Goal: Complete application form: Complete application form

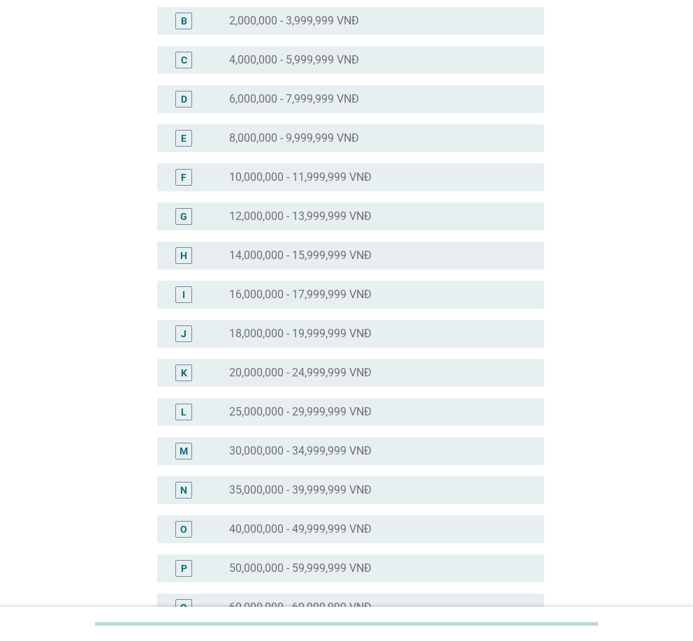
scroll to position [349, 0]
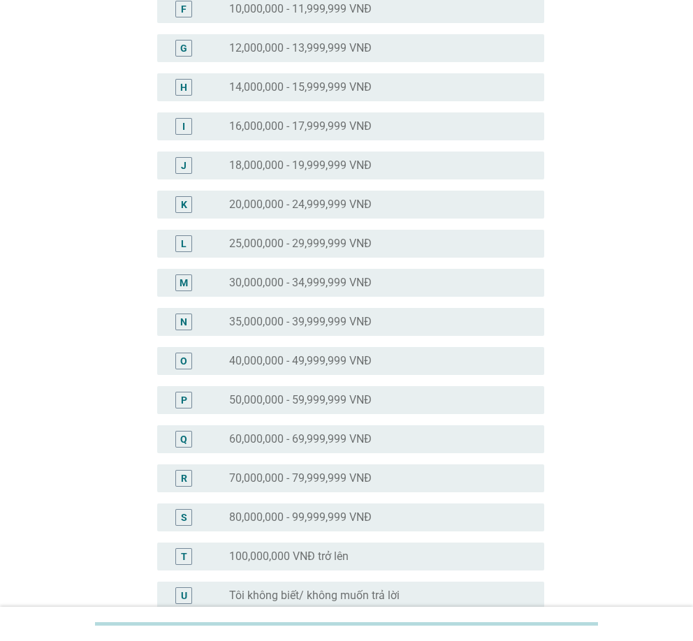
drag, startPoint x: 319, startPoint y: 289, endPoint x: 342, endPoint y: 338, distance: 54.1
click at [319, 289] on label "30,000,000 - 34,999,999 VNĐ" at bounding box center [300, 283] width 142 height 14
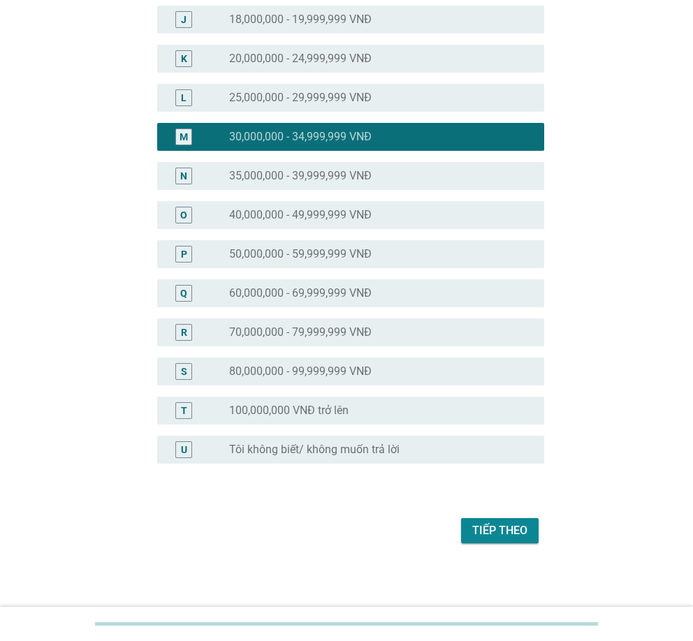
scroll to position [497, 0]
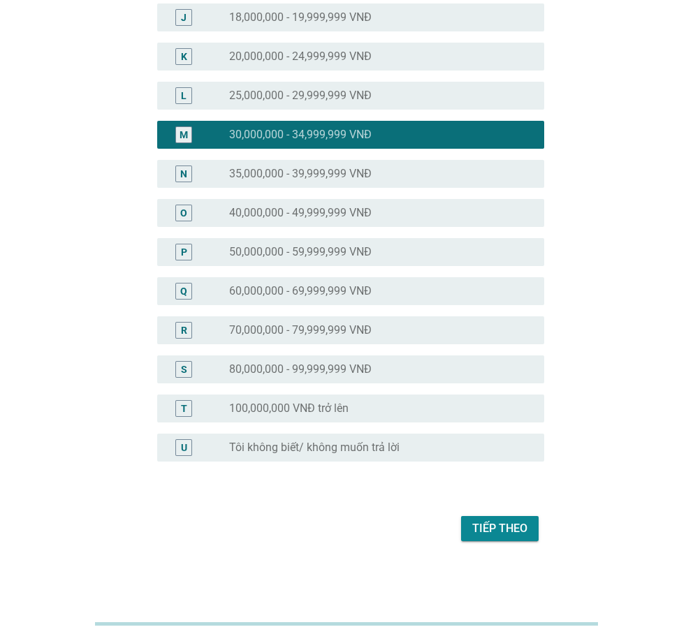
click at [488, 532] on div "Tiếp theo" at bounding box center [499, 528] width 55 height 17
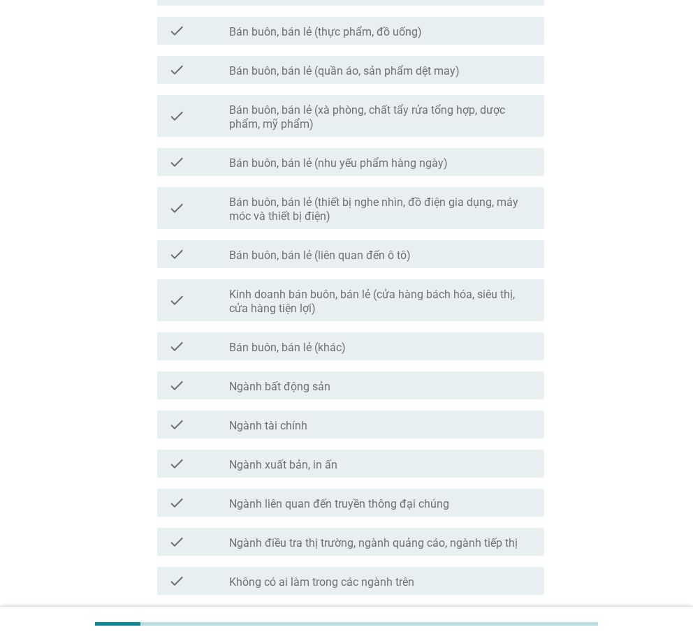
scroll to position [596, 0]
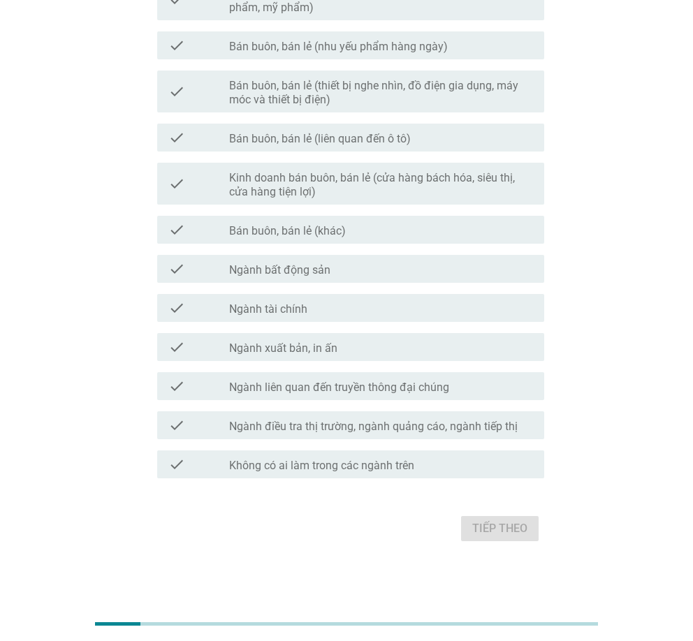
click at [377, 459] on label "Không có ai làm trong các ngành trên" at bounding box center [321, 466] width 185 height 14
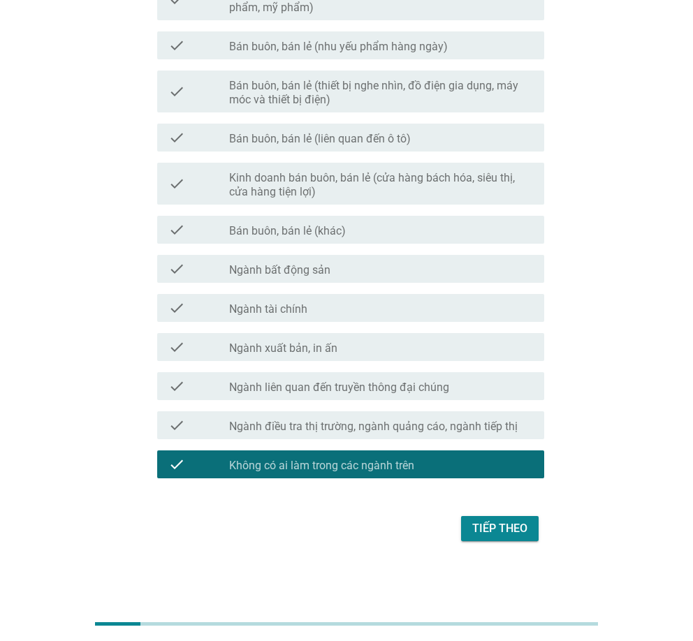
click at [501, 520] on div "Tiếp theo" at bounding box center [499, 528] width 55 height 17
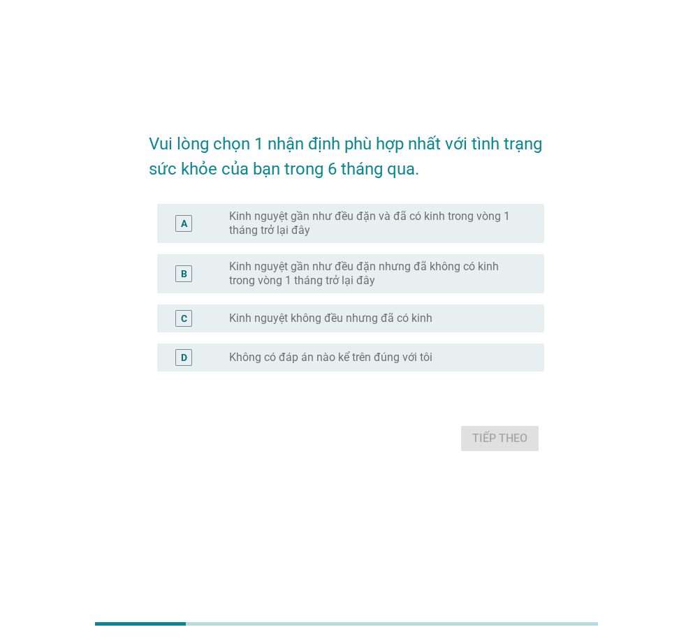
scroll to position [0, 0]
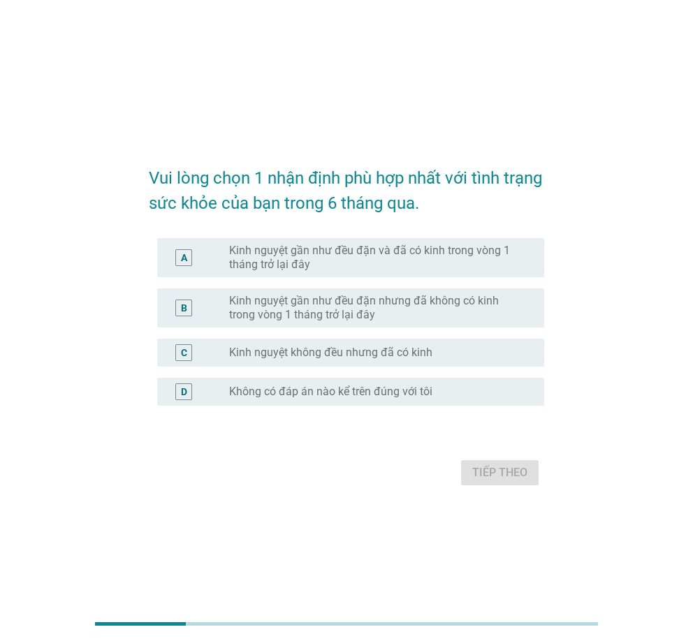
click at [373, 253] on label "Kinh nguyệt gần như đều đặn và đã có kinh trong vòng 1 tháng trở lại đây" at bounding box center [375, 258] width 292 height 28
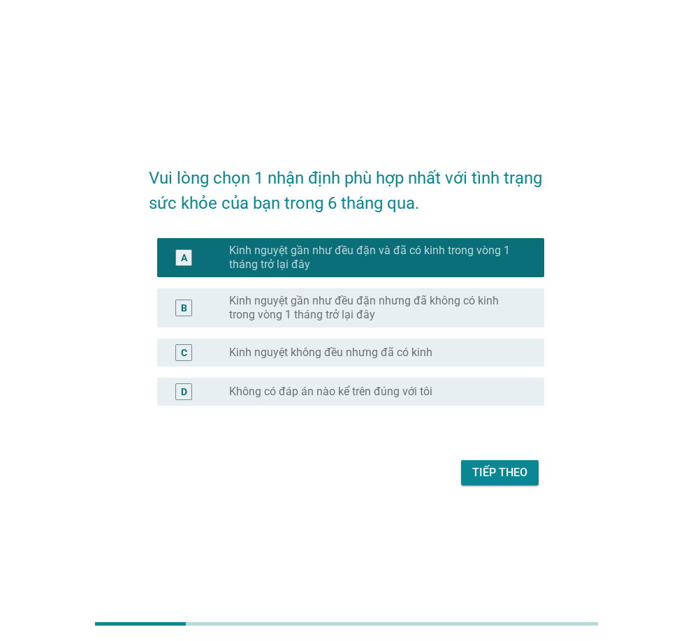
click at [524, 473] on div "Tiếp theo" at bounding box center [499, 472] width 55 height 17
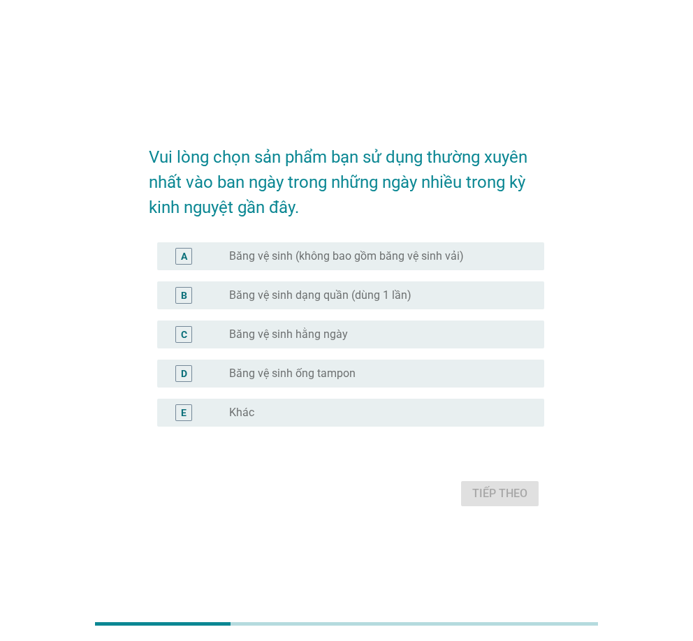
click at [393, 293] on label "Băng vệ sinh dạng quần (dùng 1 lần)" at bounding box center [320, 295] width 182 height 14
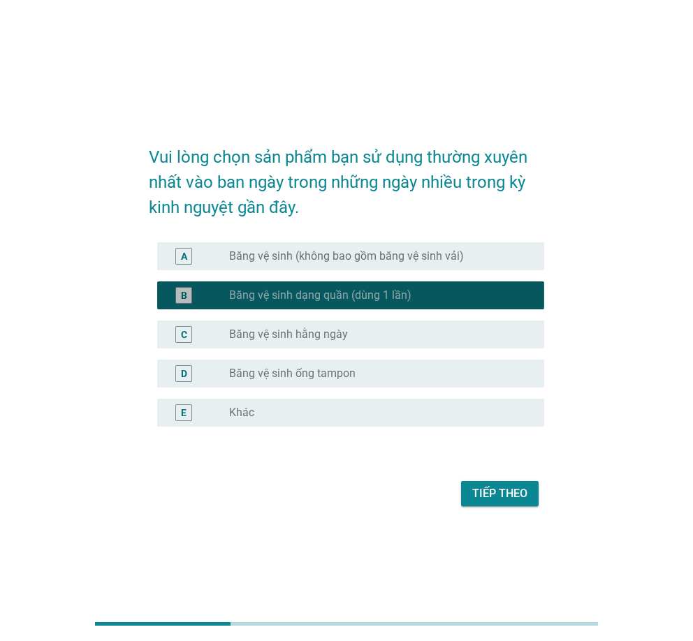
click at [411, 257] on label "Băng vệ sinh (không bao gồm băng vệ sinh vải)" at bounding box center [346, 256] width 235 height 14
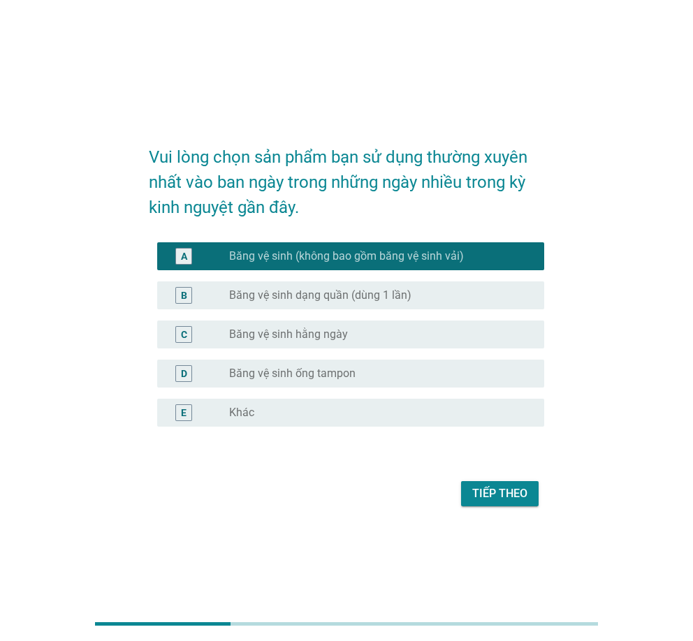
click at [451, 300] on div "radio_button_unchecked Băng vệ sinh dạng quần (dùng 1 lần)" at bounding box center [375, 295] width 292 height 14
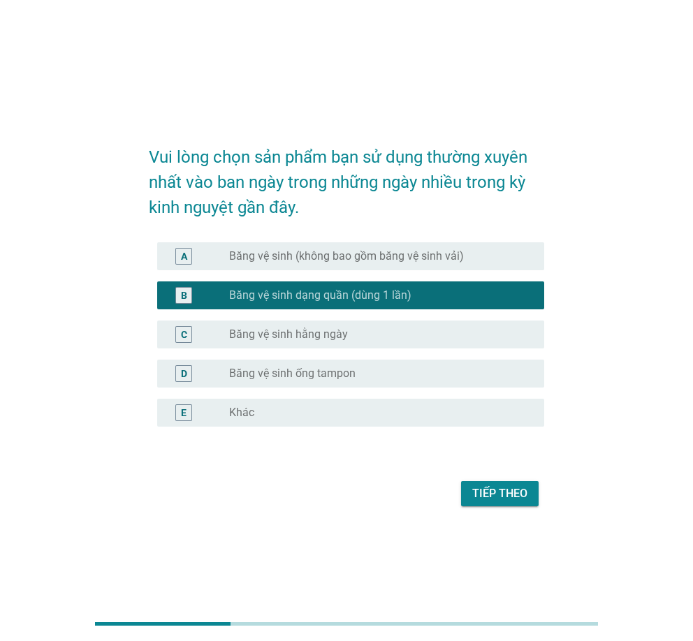
click at [511, 492] on div "Tiếp theo" at bounding box center [499, 493] width 55 height 17
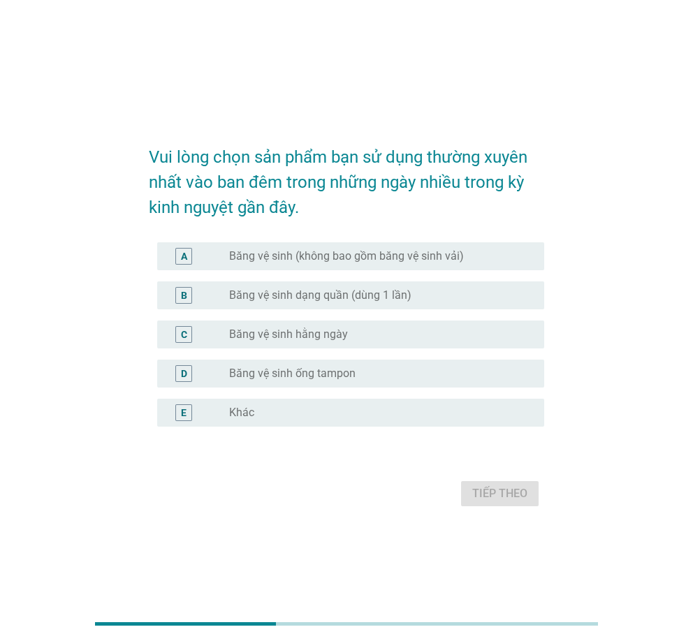
click at [388, 288] on label "Băng vệ sinh dạng quần (dùng 1 lần)" at bounding box center [320, 295] width 182 height 14
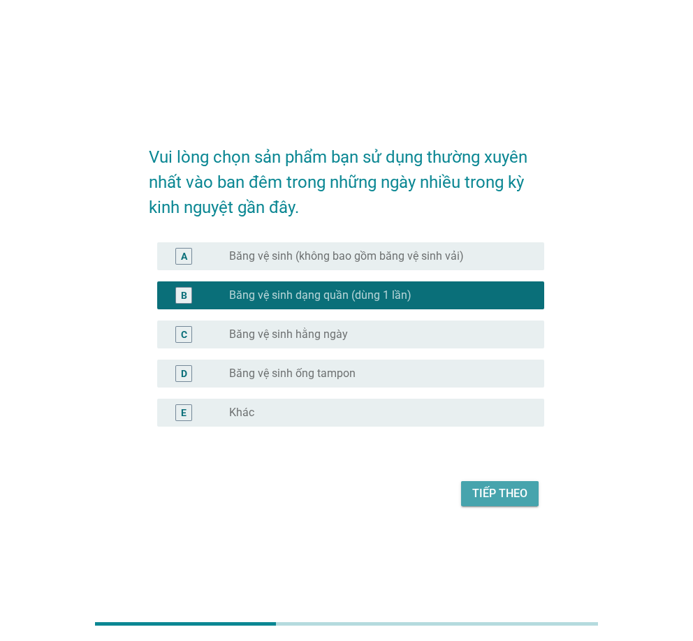
click at [494, 492] on div "Tiếp theo" at bounding box center [499, 493] width 55 height 17
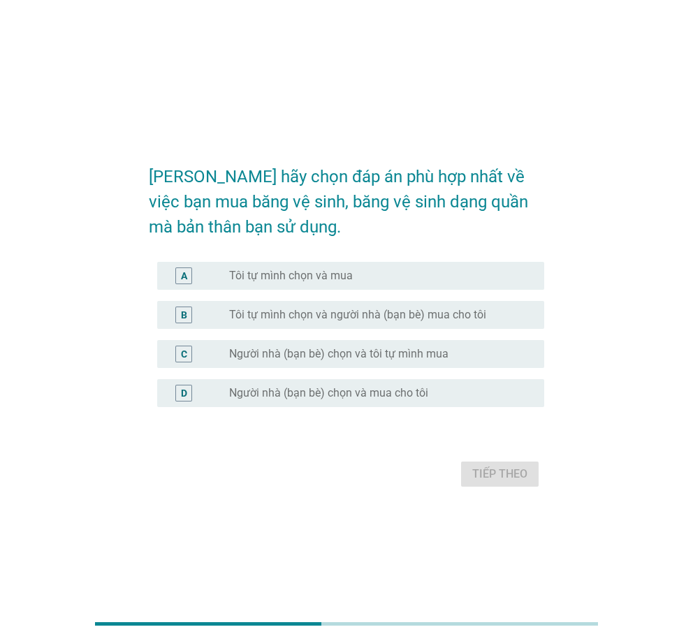
click at [353, 274] on div "radio_button_unchecked Tôi tự mình chọn và mua" at bounding box center [375, 276] width 292 height 14
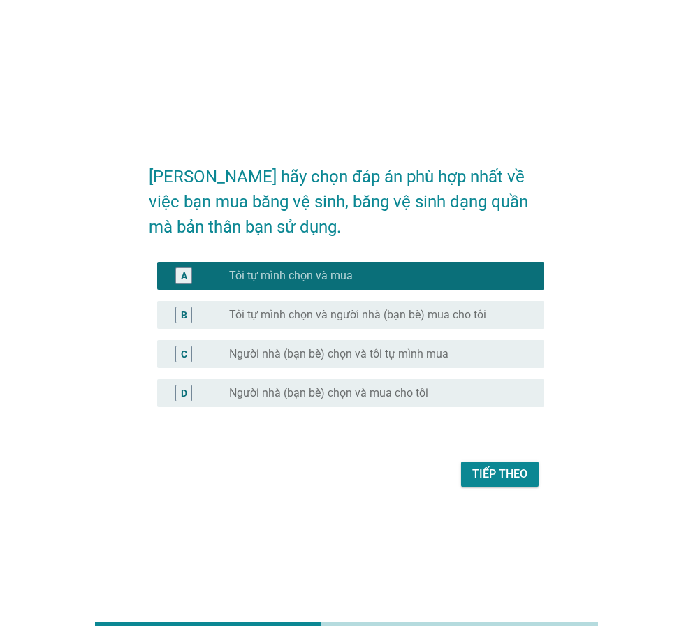
click at [500, 464] on button "Tiếp theo" at bounding box center [500, 474] width 78 height 25
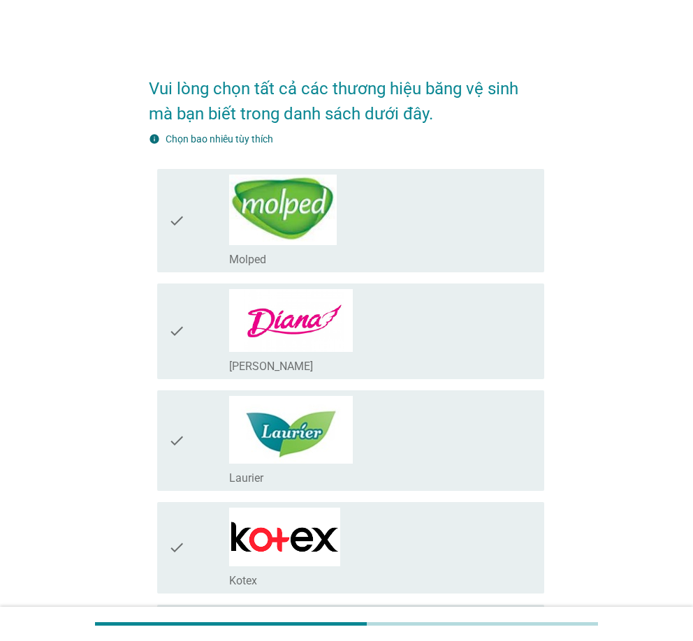
click at [372, 230] on div "check_box_outline_blank Molped" at bounding box center [380, 221] width 303 height 92
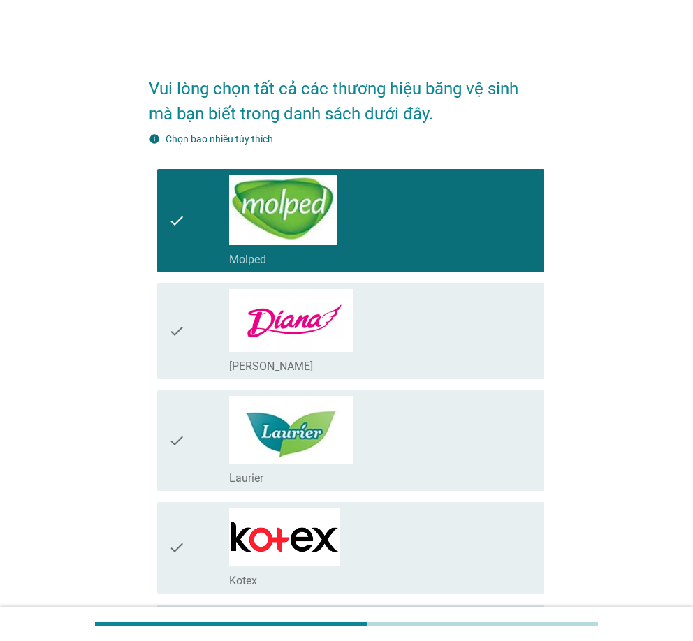
click at [367, 331] on div "check_box_outline_blank [PERSON_NAME]" at bounding box center [380, 331] width 303 height 85
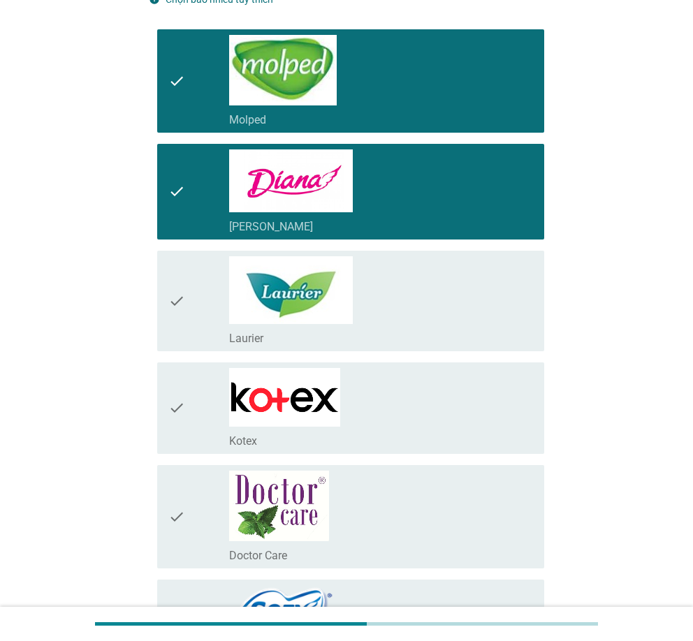
click at [363, 321] on div "check_box_outline_blank Laurier" at bounding box center [380, 300] width 303 height 89
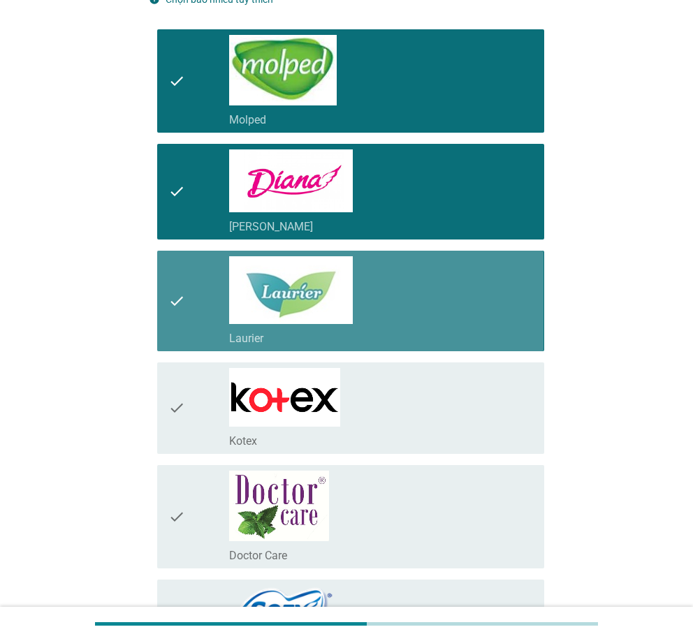
click at [351, 388] on div "check_box_outline_blank Kotex" at bounding box center [380, 408] width 303 height 80
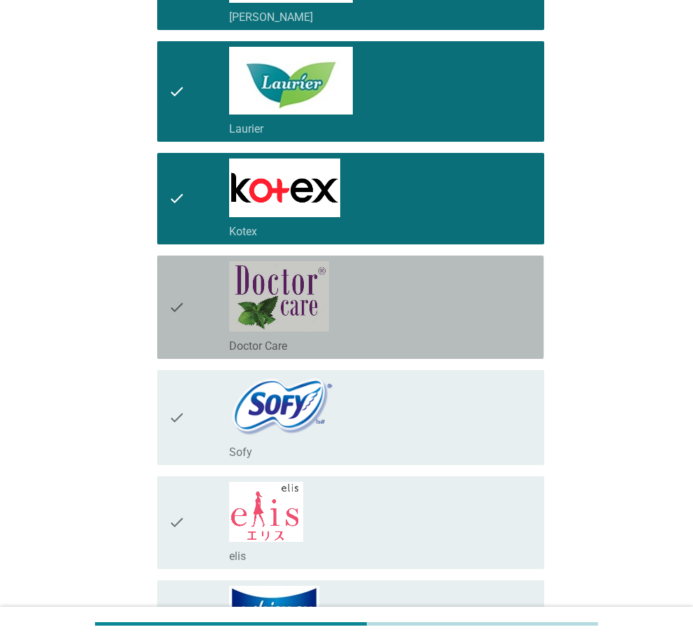
click at [351, 339] on div "check_box_outline_blank Doctor Care" at bounding box center [380, 345] width 303 height 17
click at [348, 406] on div "check_box_outline_blank Sofy" at bounding box center [380, 418] width 303 height 84
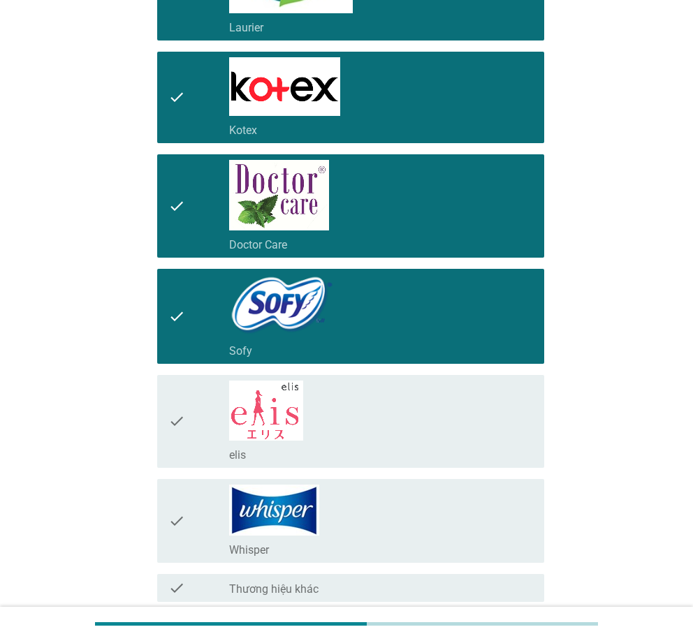
scroll to position [559, 0]
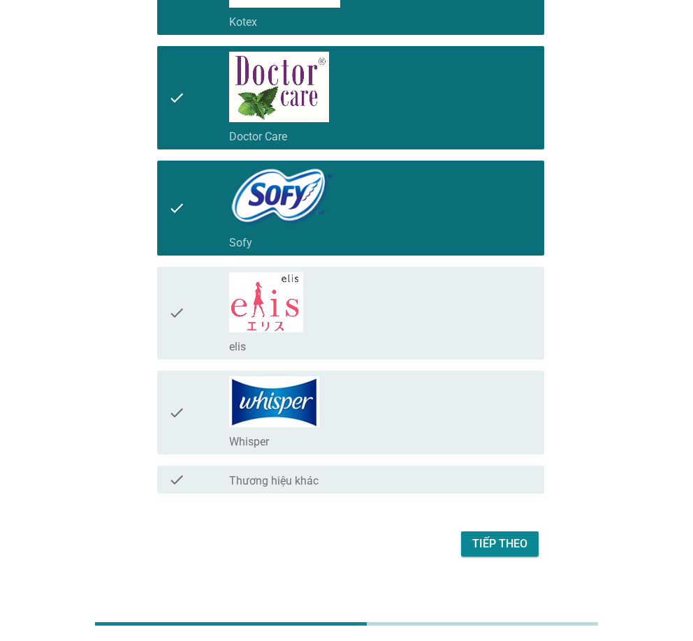
click at [360, 299] on div "check_box_outline_blank elis" at bounding box center [380, 313] width 303 height 82
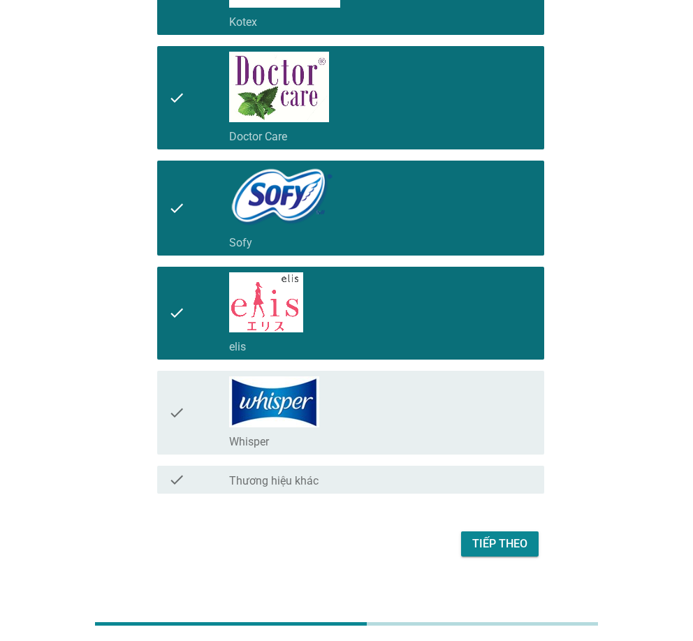
click at [367, 389] on div "check_box_outline_blank Whisper" at bounding box center [380, 412] width 303 height 73
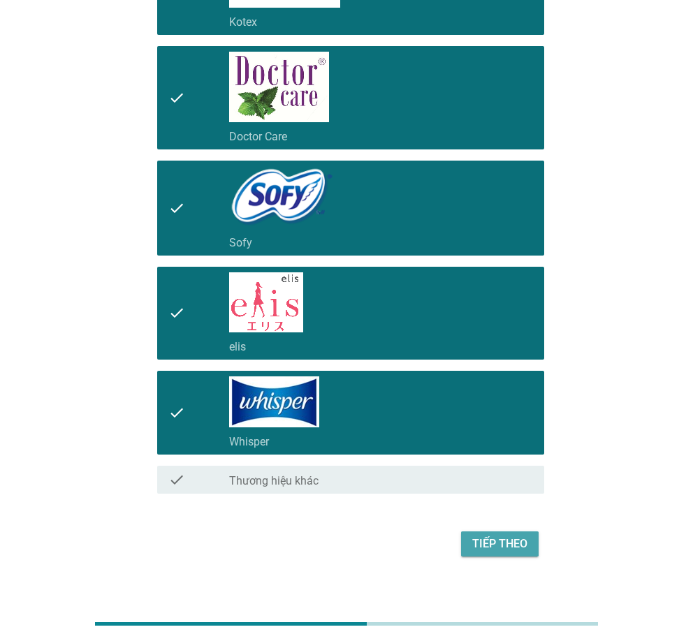
click at [502, 546] on div "Tiếp theo" at bounding box center [499, 544] width 55 height 17
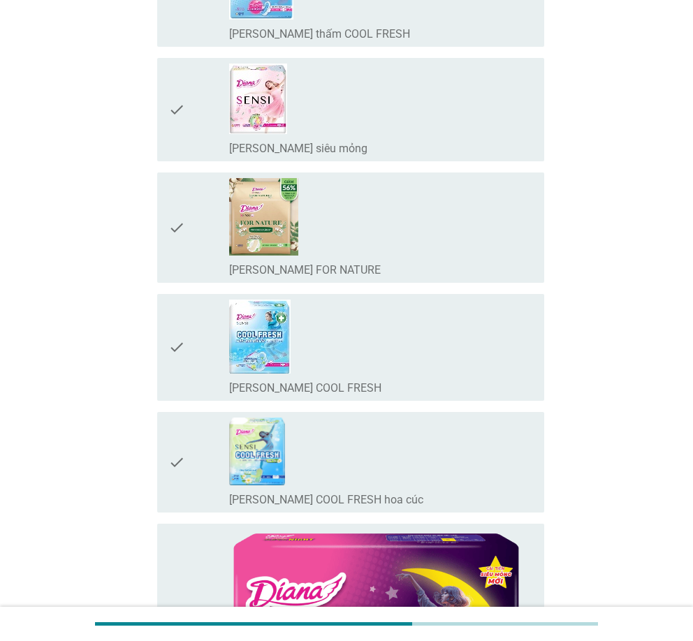
scroll to position [0, 0]
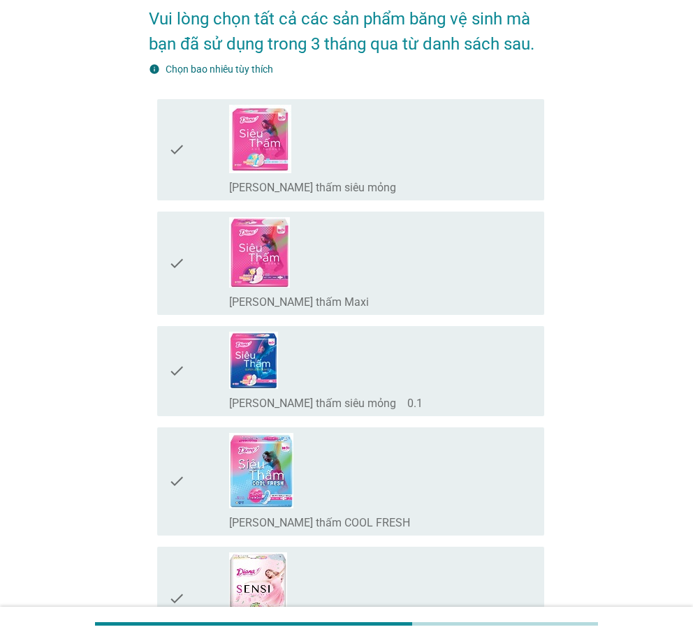
click at [383, 251] on div "check_box_outline_blank [PERSON_NAME] thấm Maxi" at bounding box center [380, 263] width 303 height 92
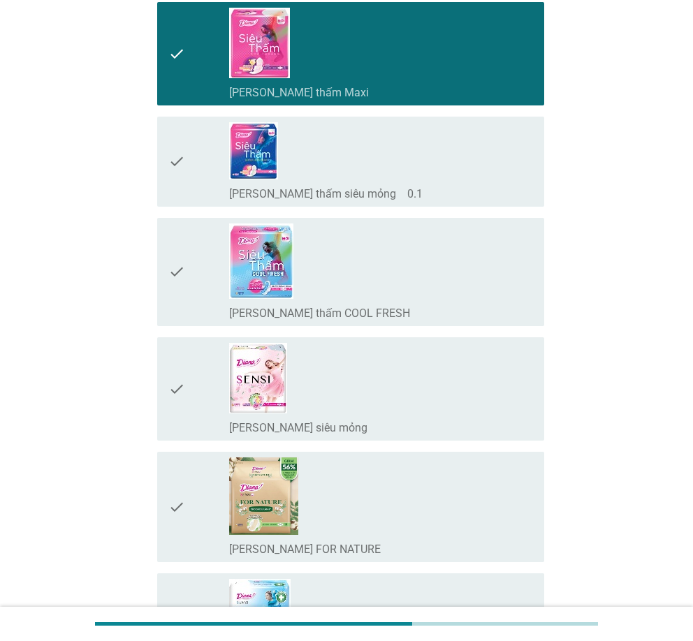
click at [383, 251] on div "check_box_outline_blank [PERSON_NAME] thấm COOL FRESH" at bounding box center [380, 272] width 303 height 97
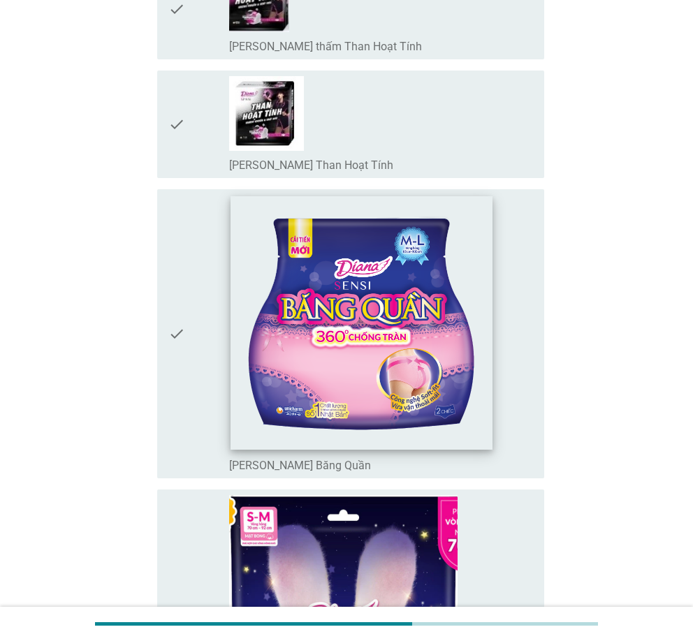
click at [363, 314] on img at bounding box center [361, 323] width 263 height 254
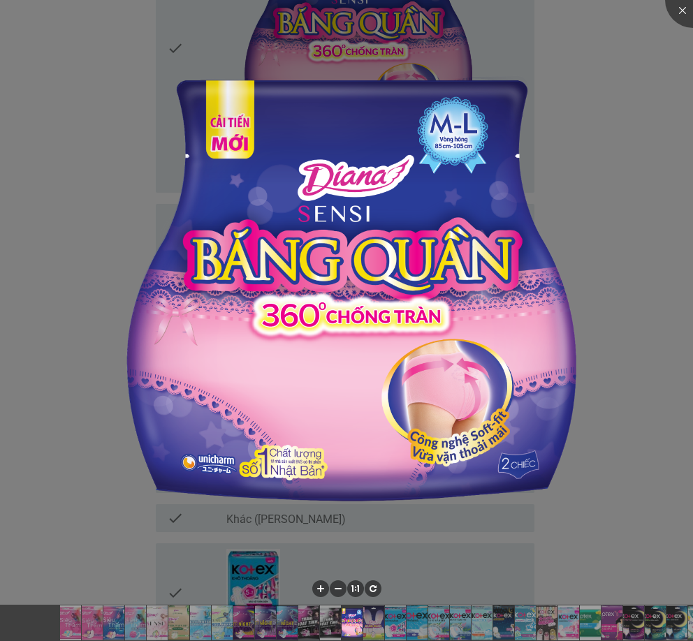
scroll to position [2375, 0]
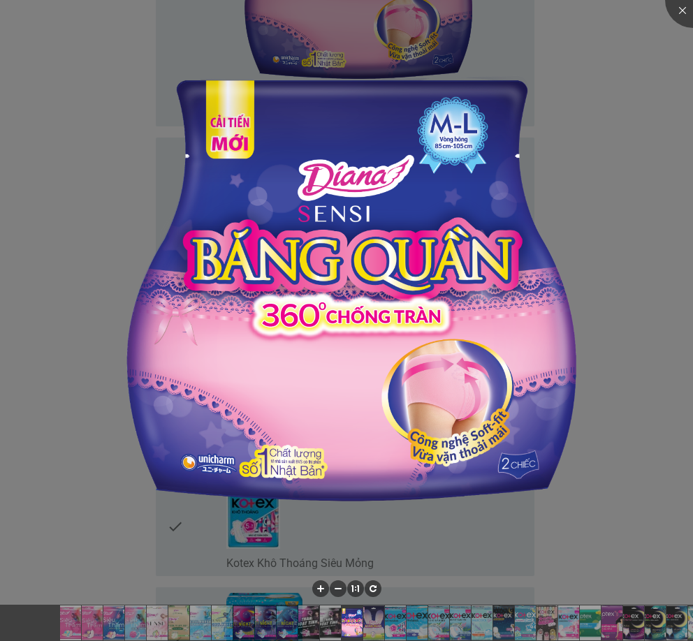
click at [67, 221] on div at bounding box center [346, 320] width 693 height 641
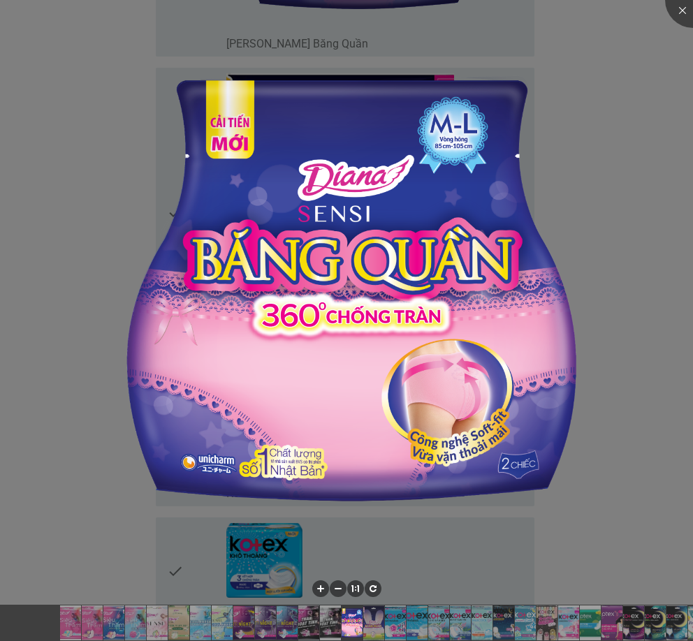
click at [691, 181] on div at bounding box center [346, 320] width 693 height 641
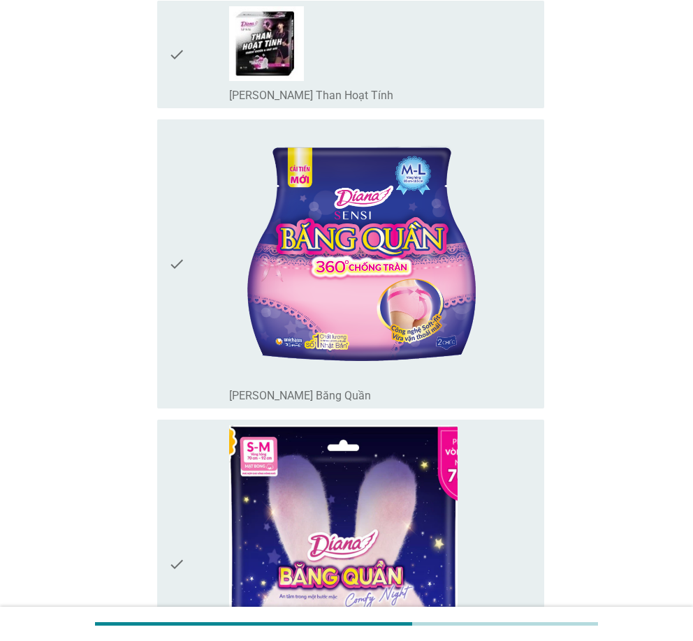
click at [168, 227] on div "check check_box_outline_blank [PERSON_NAME] Băng Quần" at bounding box center [350, 263] width 386 height 289
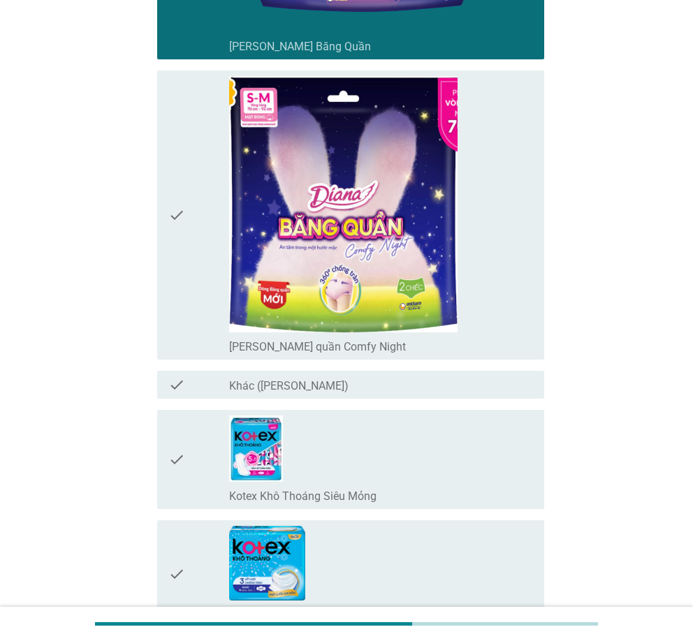
scroll to position [2794, 0]
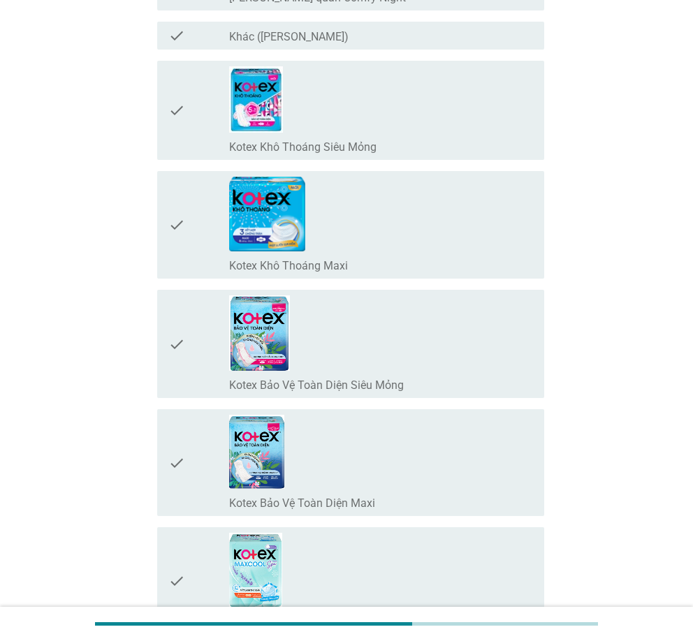
click at [187, 120] on div "check" at bounding box center [198, 110] width 61 height 88
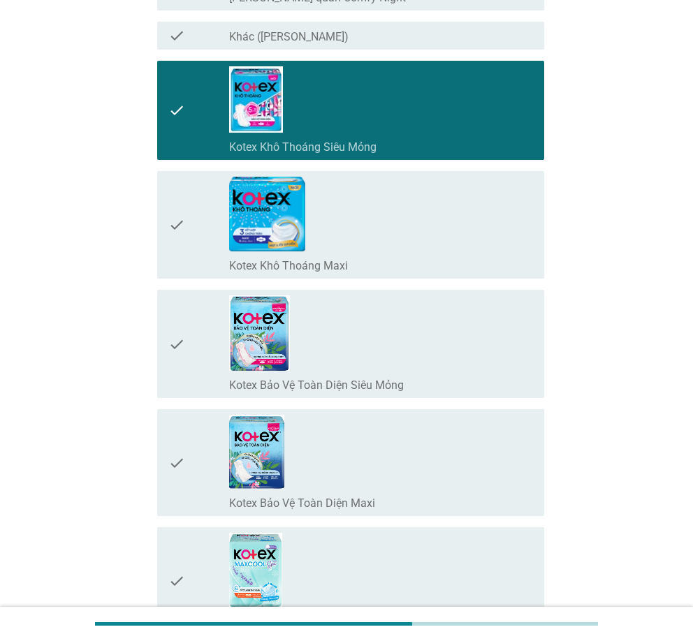
scroll to position [3003, 0]
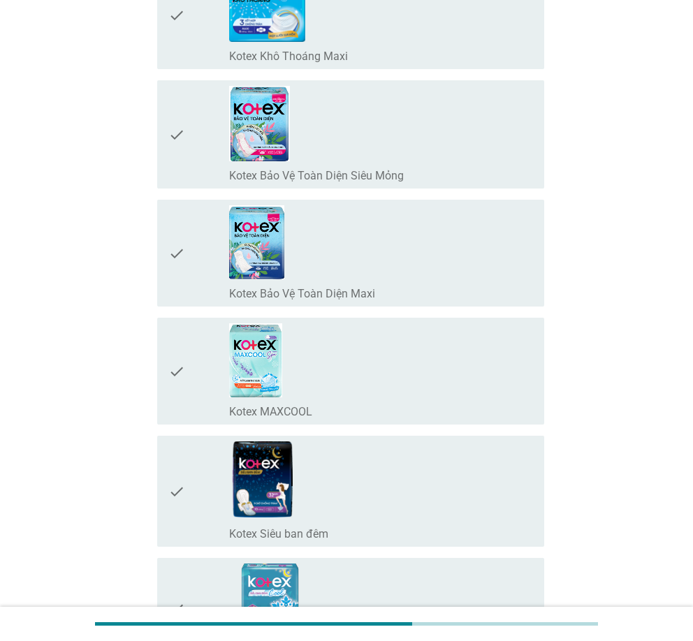
click at [180, 241] on icon "check" at bounding box center [176, 253] width 17 height 96
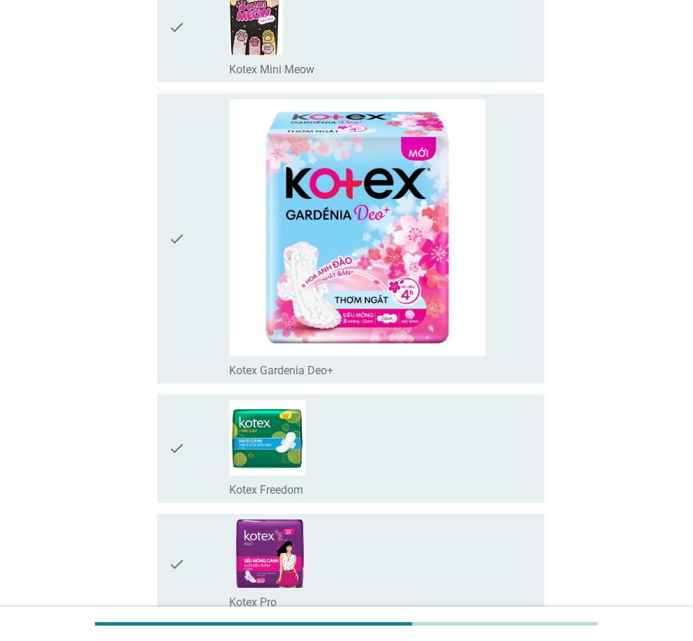
click at [200, 251] on div "check" at bounding box center [198, 238] width 61 height 278
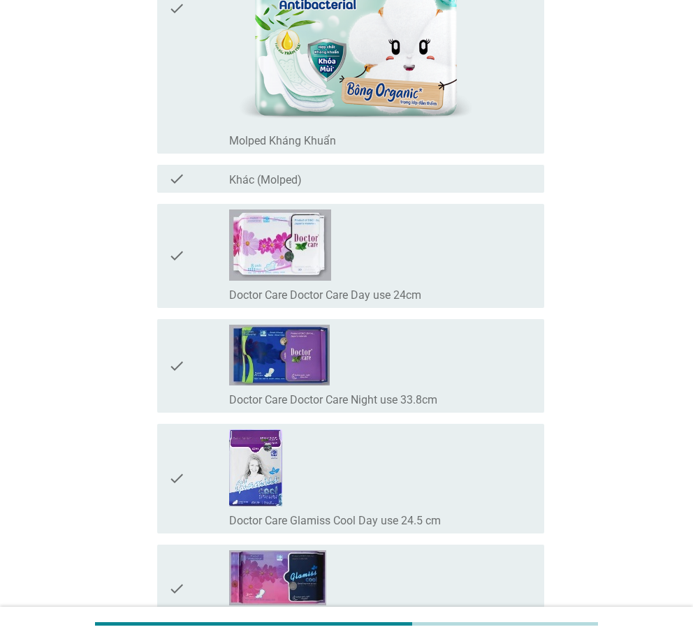
scroll to position [12856, 0]
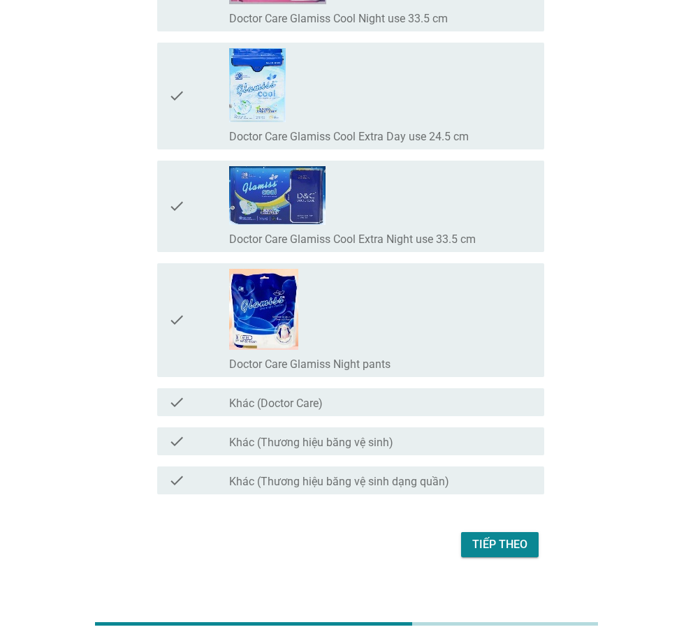
click at [503, 536] on div "Tiếp theo" at bounding box center [499, 544] width 55 height 17
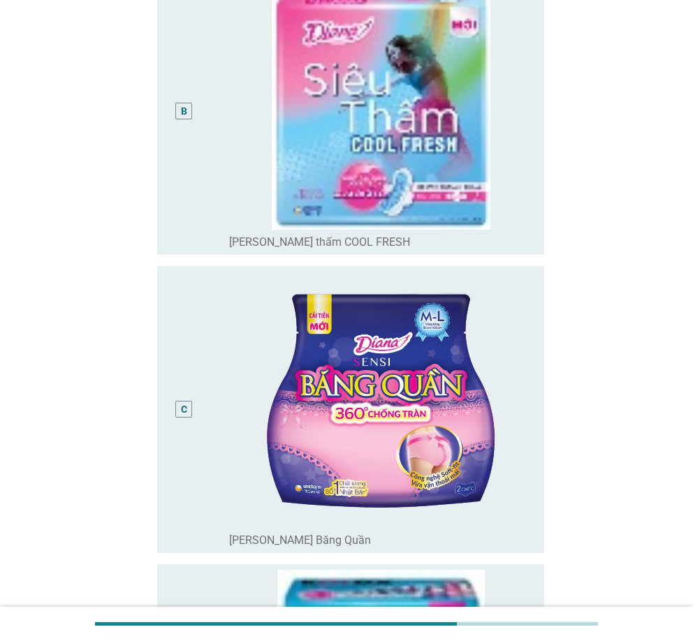
scroll to position [698, 0]
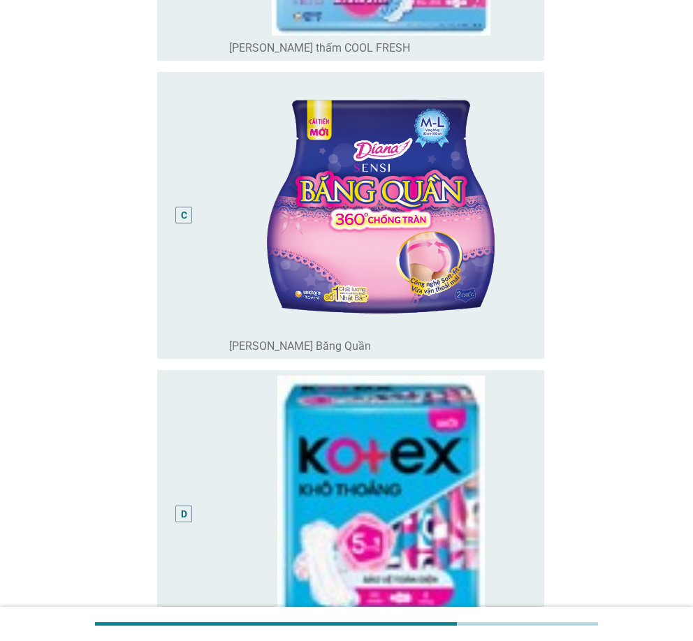
click at [189, 208] on div "C" at bounding box center [183, 215] width 17 height 17
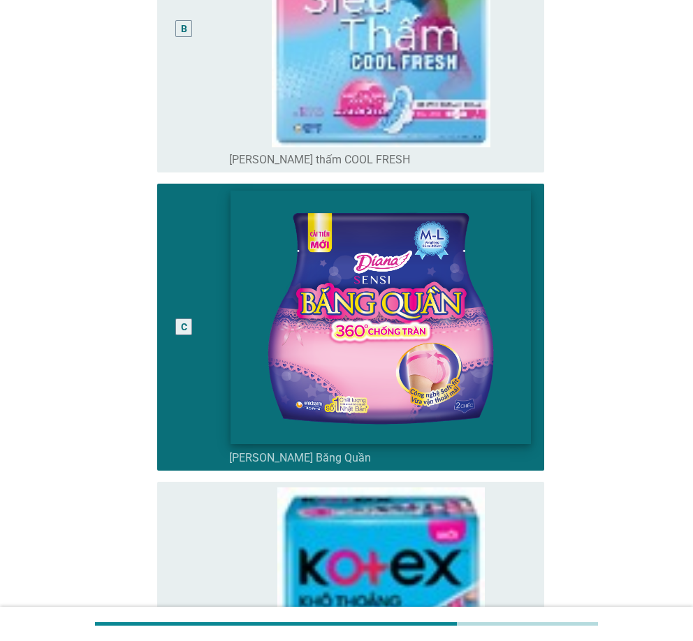
scroll to position [419, 0]
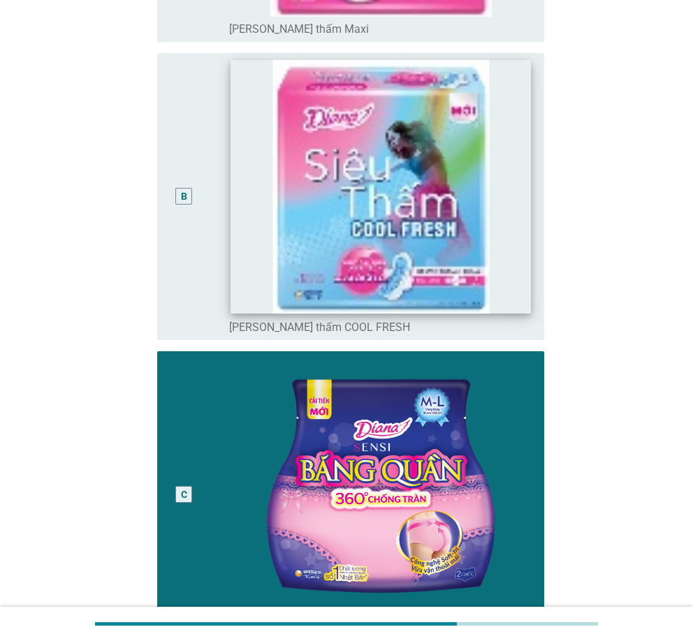
click at [230, 166] on img at bounding box center [380, 187] width 300 height 254
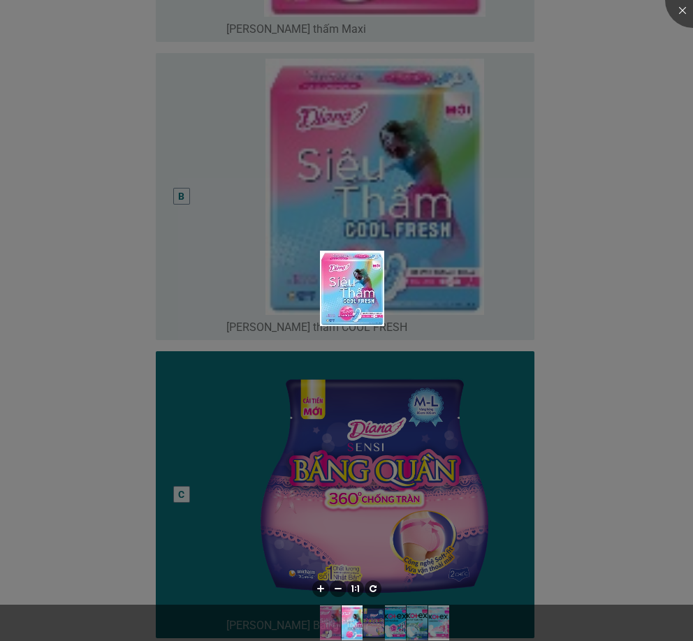
click at [172, 188] on div at bounding box center [346, 320] width 693 height 641
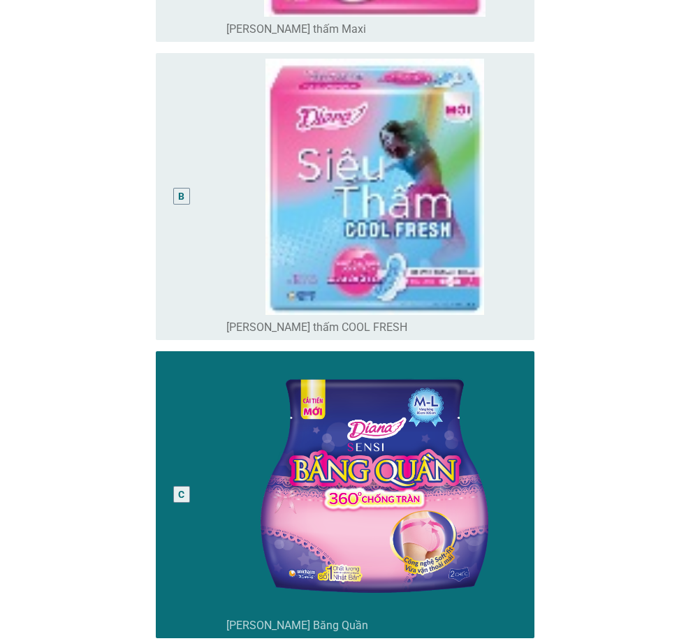
click at [171, 177] on div at bounding box center [346, 320] width 693 height 641
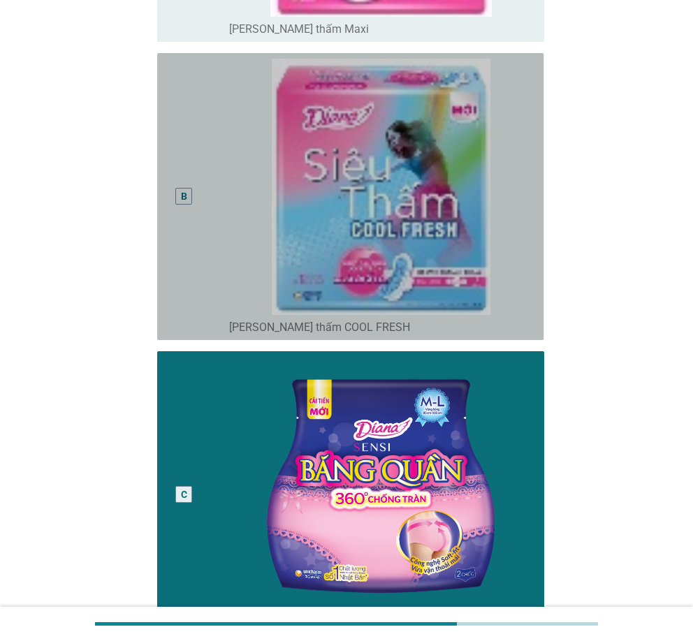
click at [183, 179] on div "B" at bounding box center [183, 197] width 30 height 276
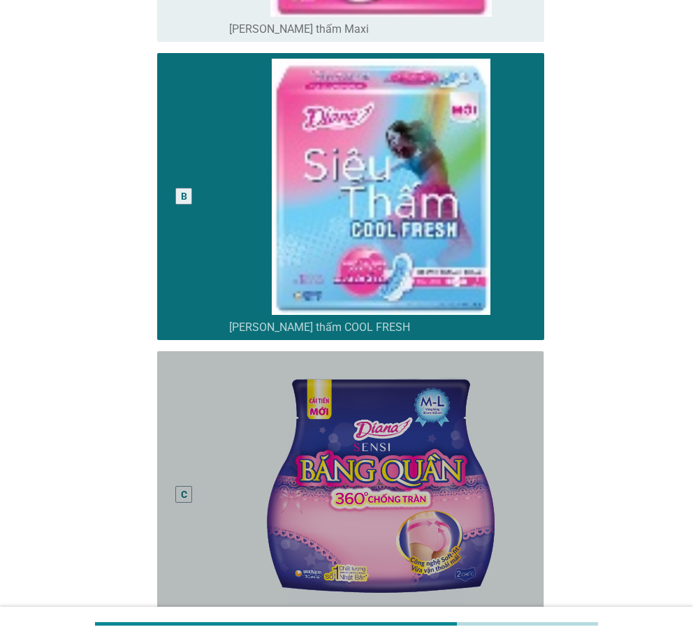
click at [195, 433] on div "C" at bounding box center [183, 495] width 30 height 276
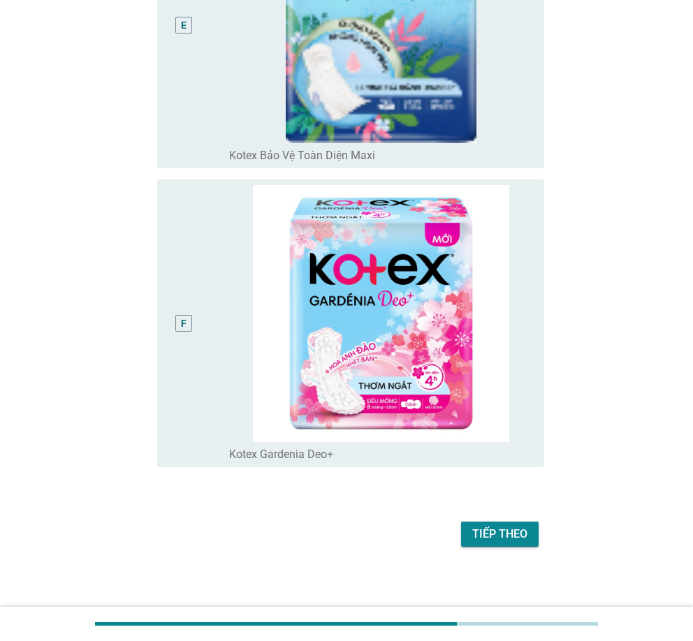
scroll to position [1491, 0]
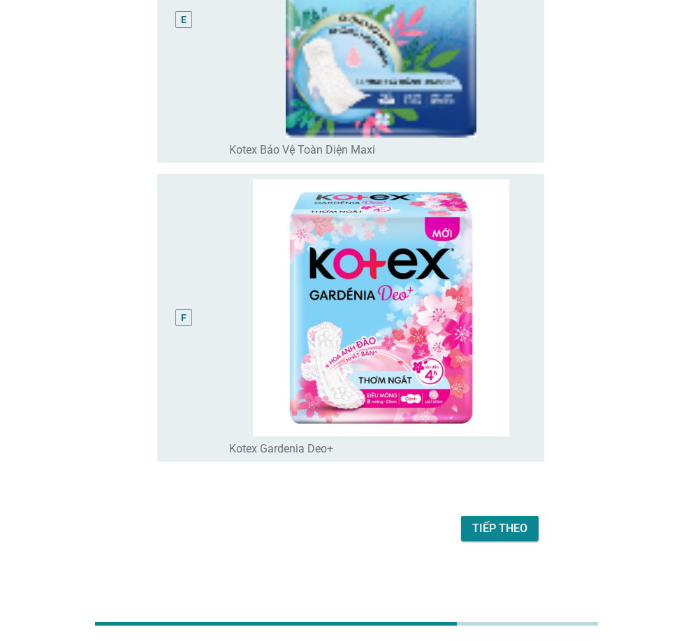
click at [519, 522] on div "Tiếp theo" at bounding box center [499, 528] width 55 height 17
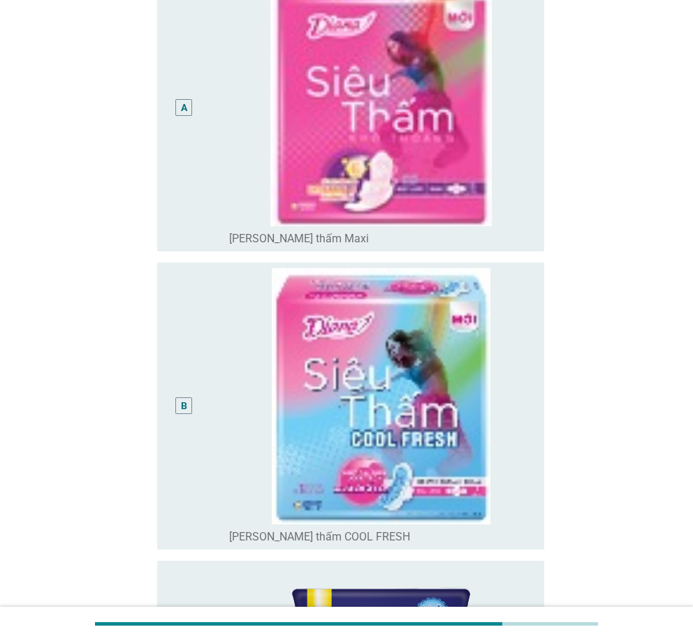
scroll to position [559, 0]
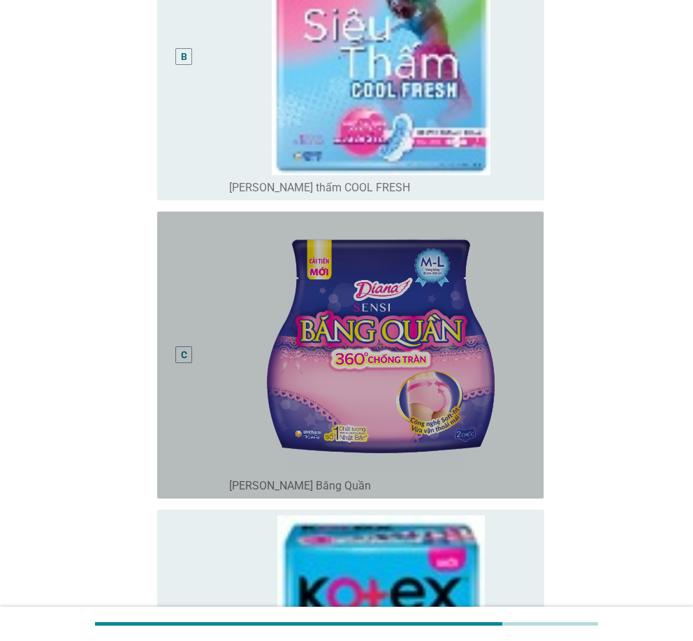
click at [195, 309] on div "C" at bounding box center [183, 355] width 30 height 276
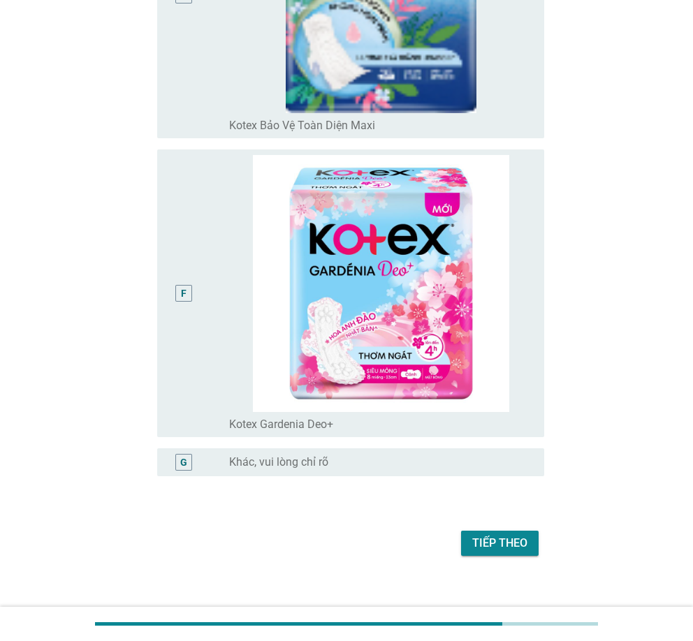
scroll to position [1530, 0]
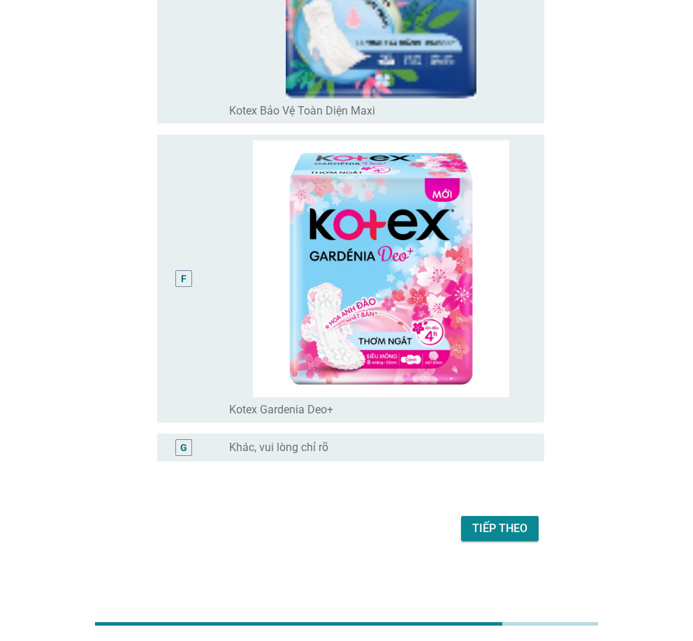
click at [526, 532] on div "Tiếp theo" at bounding box center [499, 528] width 55 height 17
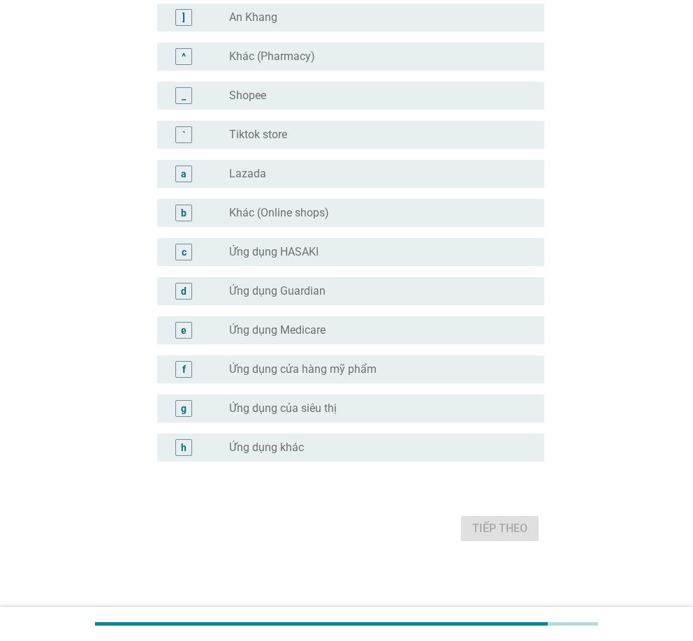
scroll to position [0, 0]
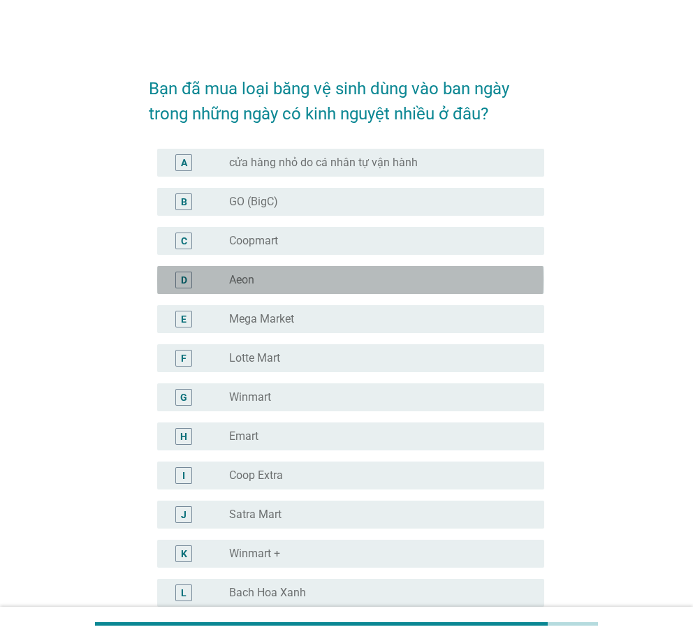
click at [286, 274] on div "radio_button_unchecked Aeon" at bounding box center [375, 280] width 292 height 14
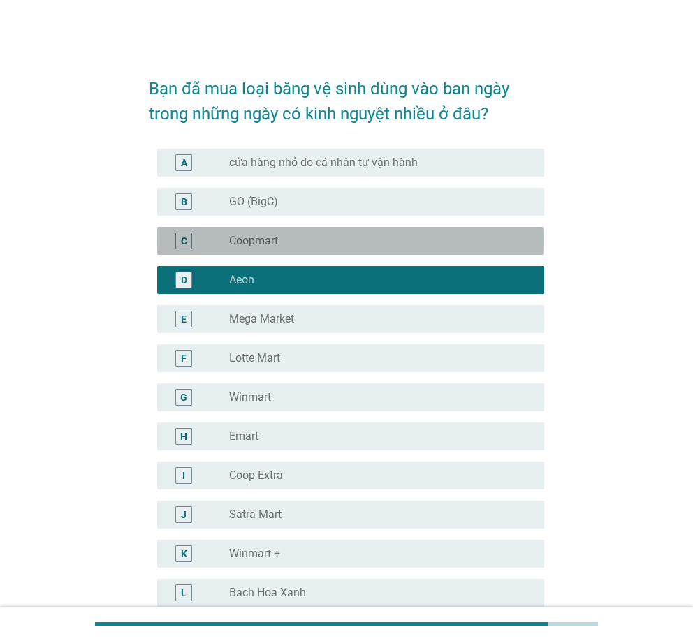
click at [307, 244] on div "radio_button_unchecked Coopmart" at bounding box center [375, 241] width 292 height 14
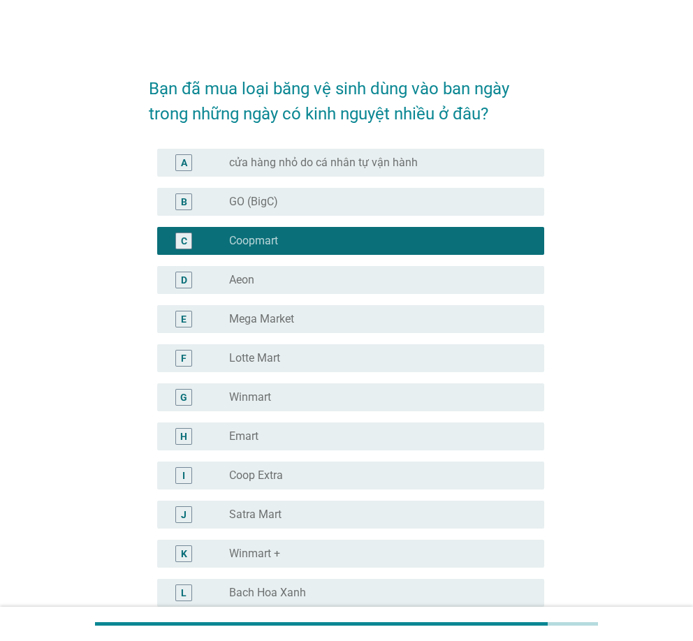
click at [297, 279] on div "radio_button_unchecked Aeon" at bounding box center [375, 280] width 292 height 14
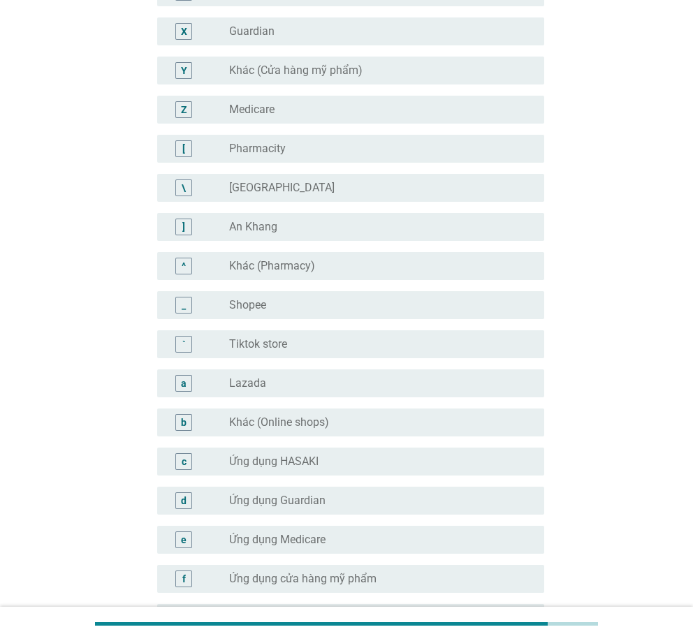
scroll to position [1240, 0]
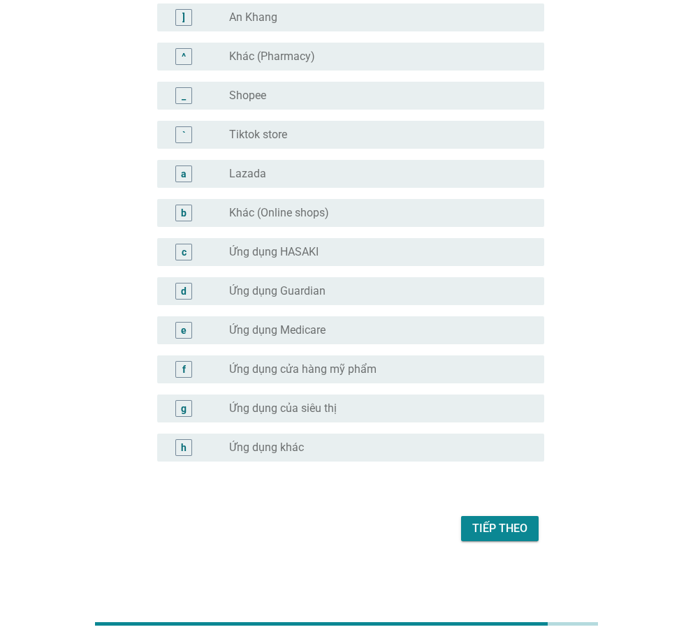
click at [482, 527] on div "Tiếp theo" at bounding box center [499, 528] width 55 height 17
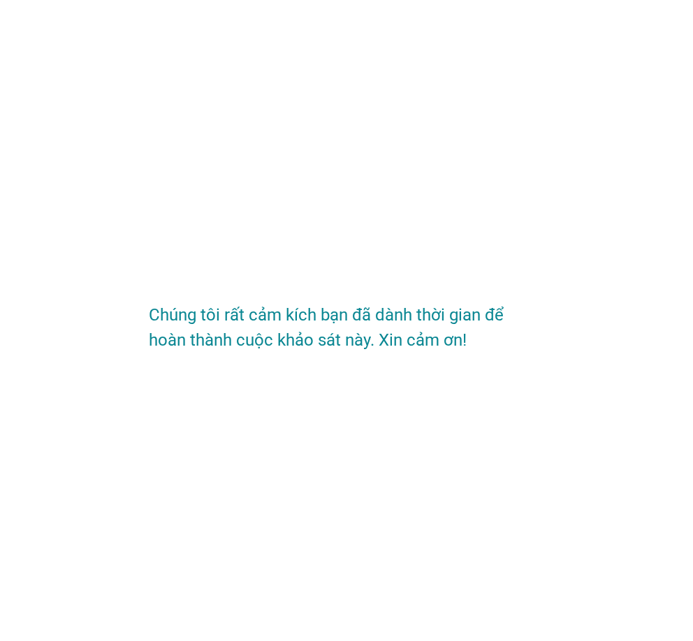
scroll to position [0, 0]
